Goal: Find specific page/section: Find specific page/section

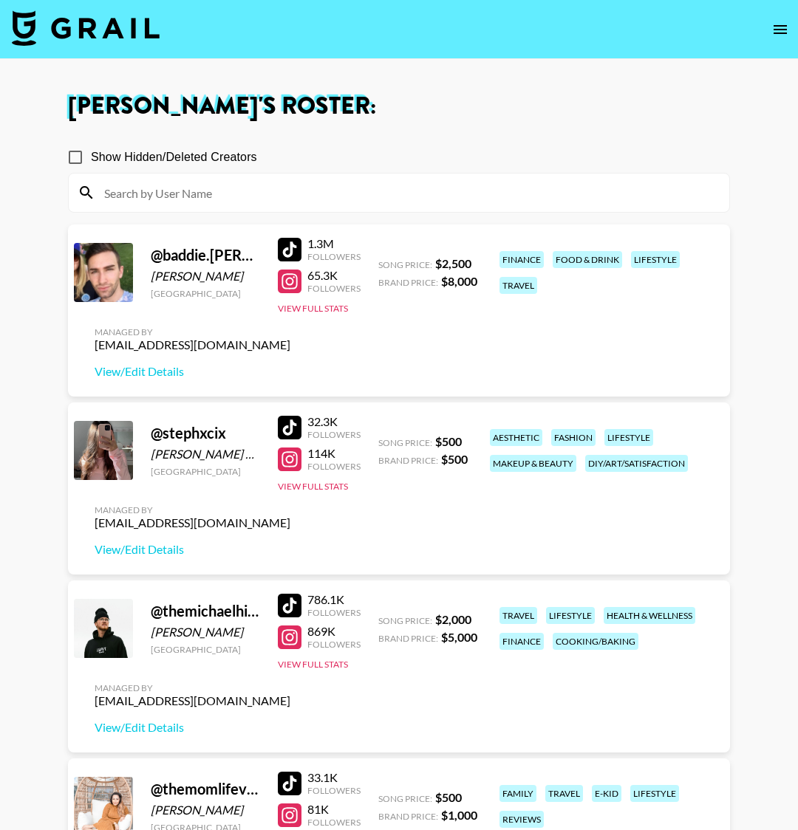
click at [781, 30] on icon "open drawer" at bounding box center [780, 30] width 18 height 18
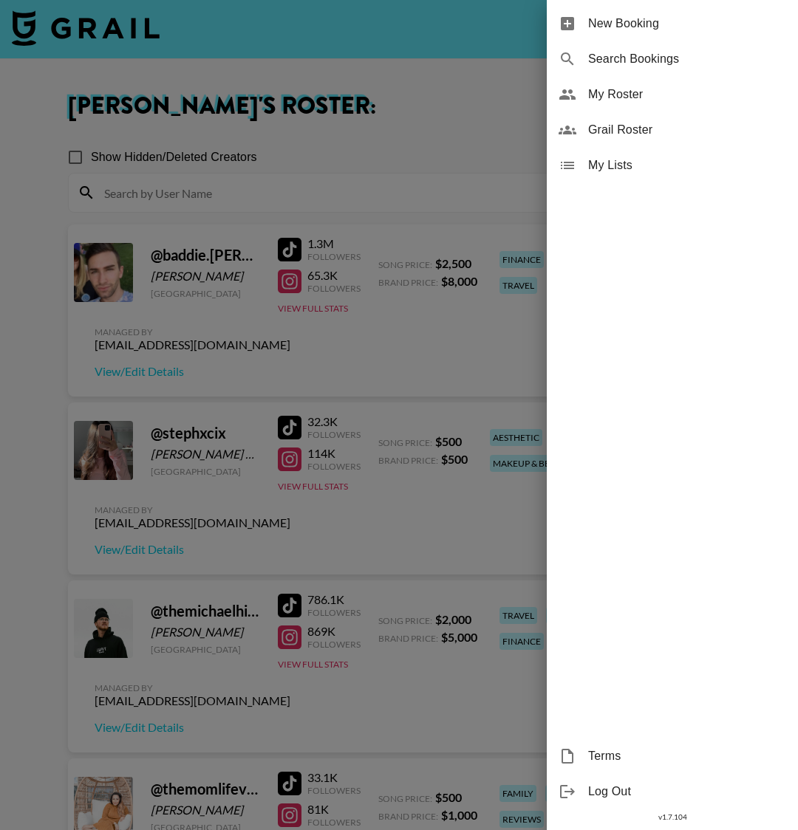
click at [114, 37] on div at bounding box center [399, 415] width 798 height 830
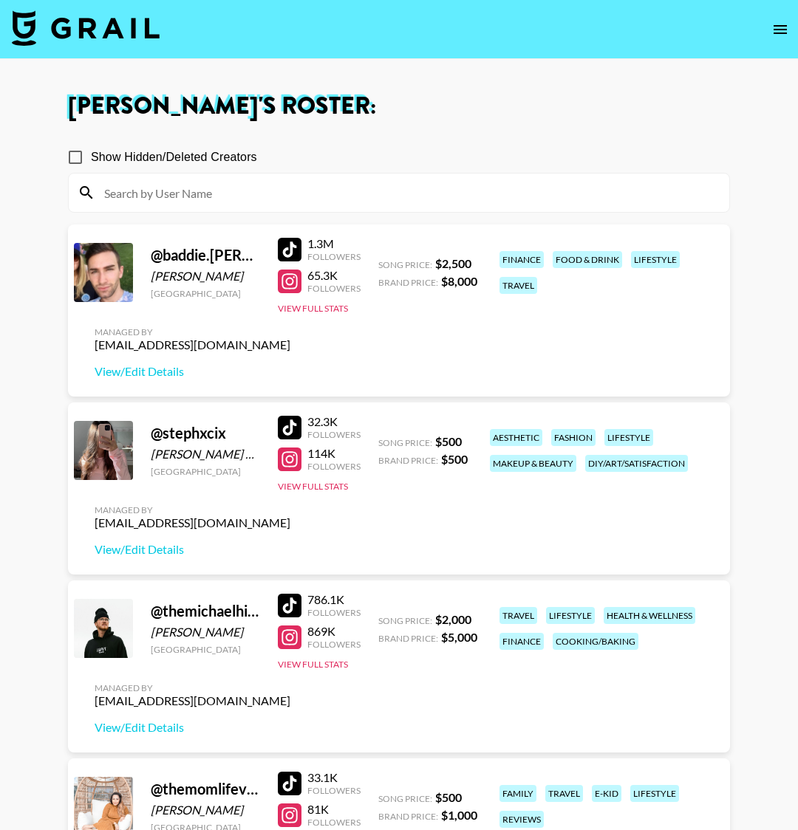
click at [123, 30] on img at bounding box center [86, 27] width 148 height 35
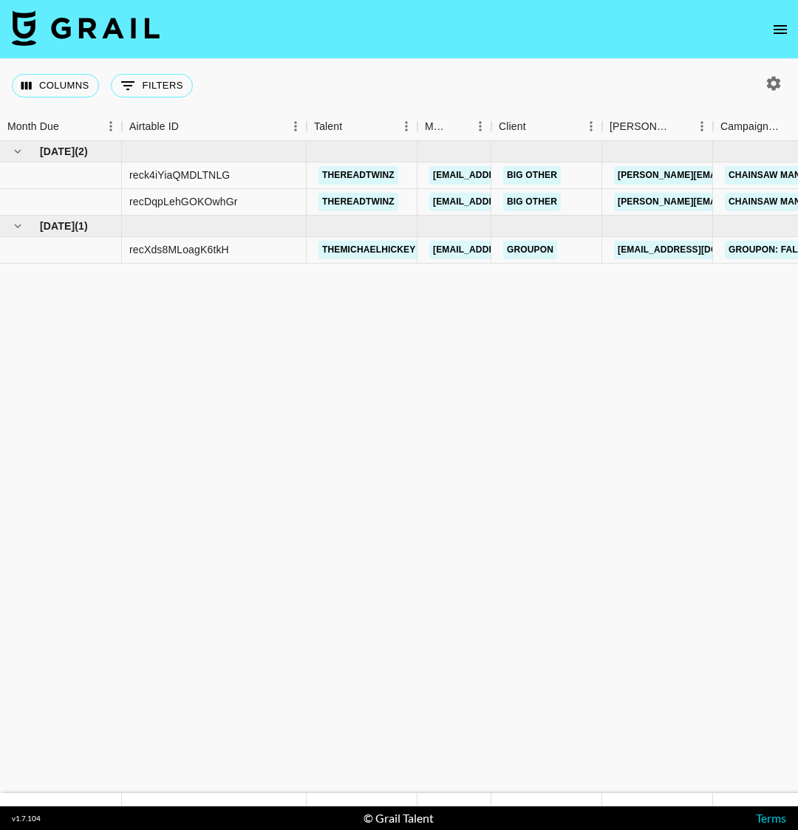
drag, startPoint x: 261, startPoint y: 313, endPoint x: 715, endPoint y: 298, distance: 453.8
click at [797, 296] on html "Columns 0 Filters + Booking Month Due Airtable ID Talent Manager Client [PERSON…" at bounding box center [399, 415] width 798 height 830
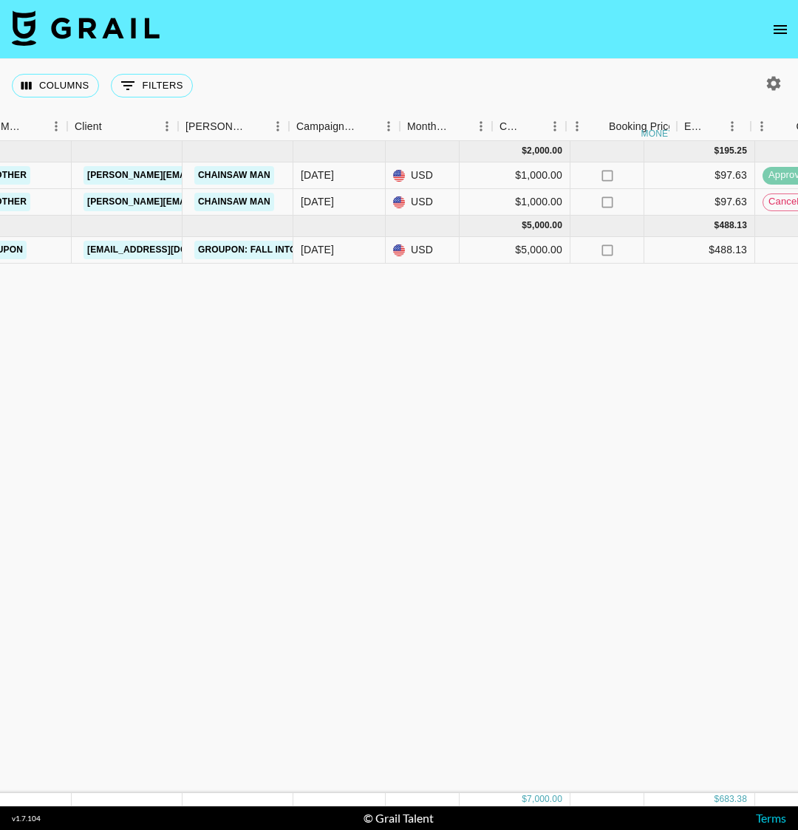
scroll to position [0, 653]
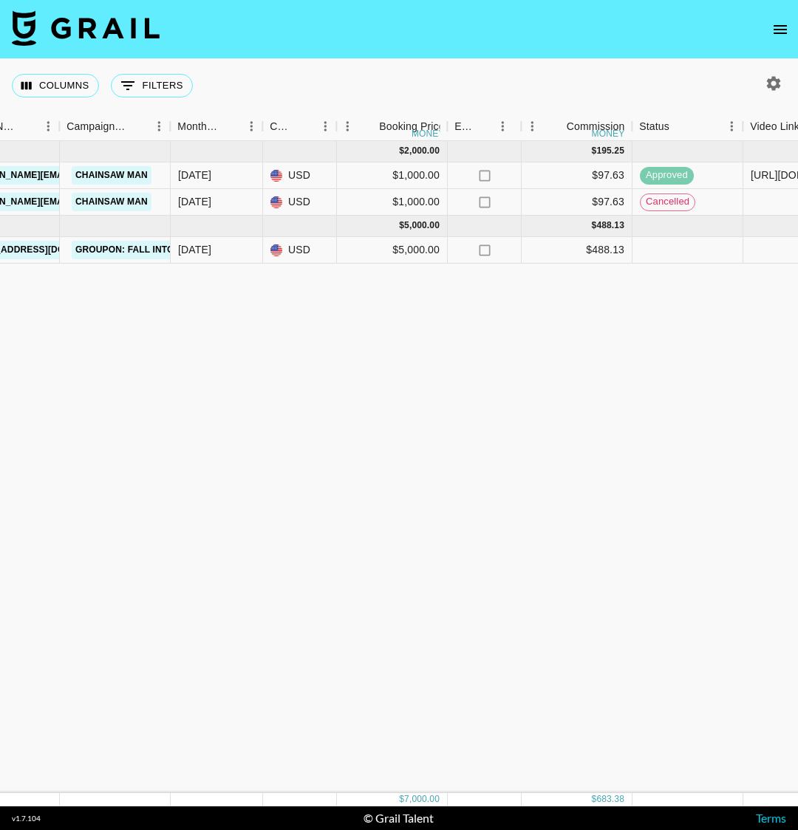
drag, startPoint x: 568, startPoint y: 281, endPoint x: 621, endPoint y: 295, distance: 55.0
click at [621, 295] on div "[DATE] ( 2 ) $ 2,000.00 $ 195.25 reck4iYiaQMDLTNLG thereadtwinz [EMAIL_ADDRESS]…" at bounding box center [573, 467] width 2452 height 652
click at [493, 373] on div "[DATE] ( 2 ) $ 2,000.00 $ 195.25 reck4iYiaQMDLTNLG thereadtwinz [EMAIL_ADDRESS]…" at bounding box center [573, 467] width 2452 height 652
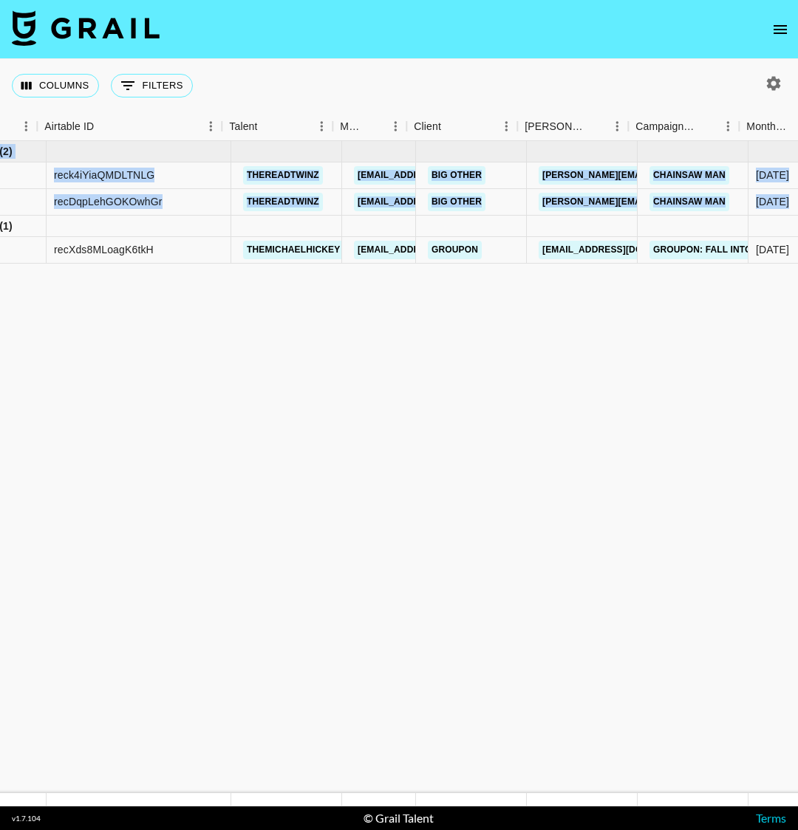
scroll to position [0, 0]
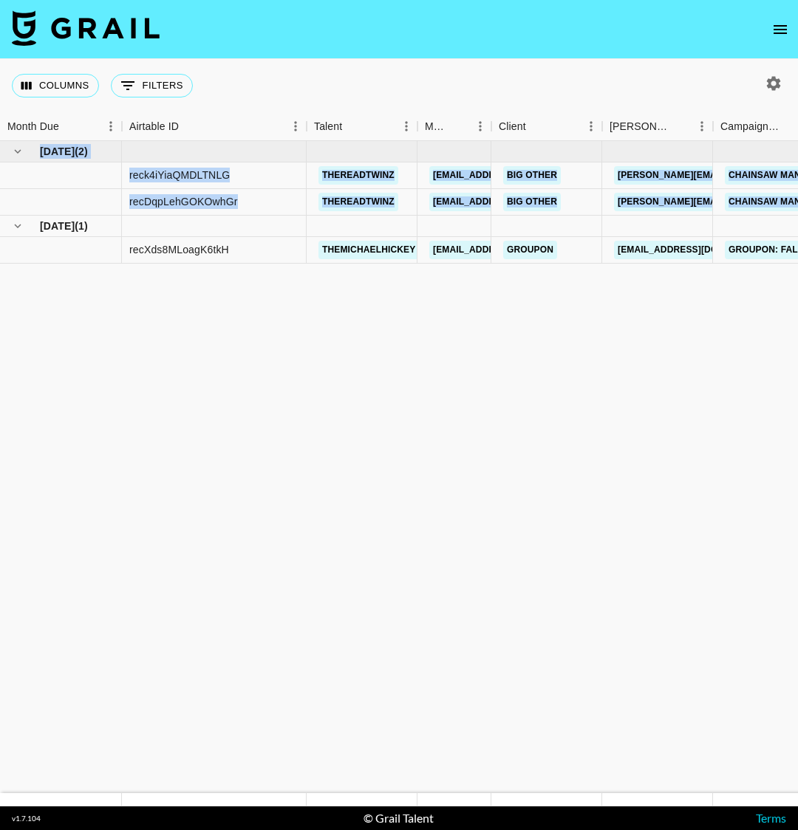
drag, startPoint x: 343, startPoint y: 454, endPoint x: 1, endPoint y: 219, distance: 414.4
